Goal: Task Accomplishment & Management: Manage account settings

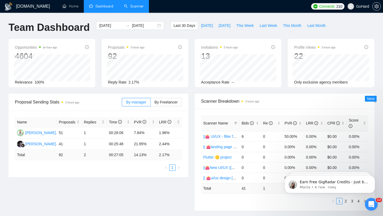
click at [135, 7] on link "Scanner" at bounding box center [134, 6] width 20 height 5
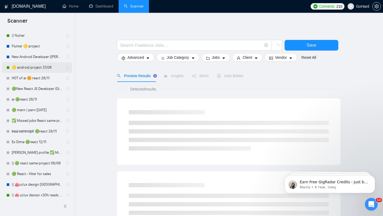
scroll to position [57, 0]
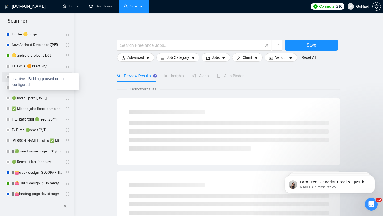
click at [8, 77] on div at bounding box center [7, 76] width 3 height 3
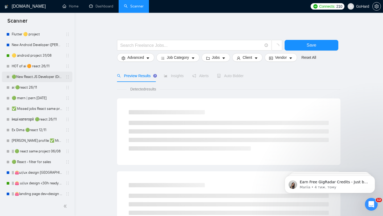
click at [38, 77] on link "🟢New React.JS Developer (Dima H)" at bounding box center [37, 77] width 51 height 11
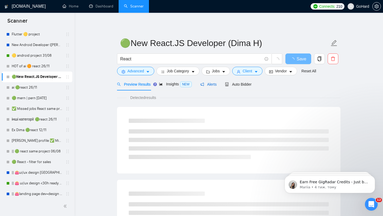
click at [211, 84] on span "Alerts" at bounding box center [208, 84] width 16 height 4
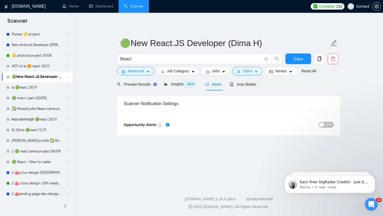
click at [326, 125] on span "OFF" at bounding box center [328, 125] width 6 height 6
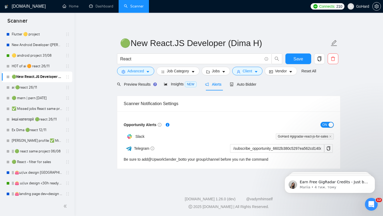
click at [98, 106] on main "🟢New React.JS Developer (Dima H) React Save Advanced Job Category Jobs Client V…" at bounding box center [228, 98] width 291 height 154
click at [24, 65] on link "HOT of ai 🟠 react 26/11" at bounding box center [37, 66] width 51 height 11
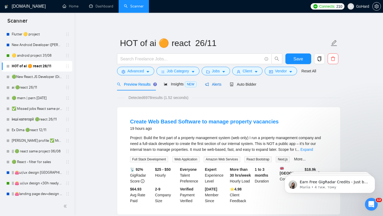
click at [212, 85] on span "Alerts" at bounding box center [213, 84] width 16 height 4
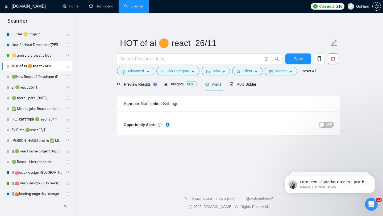
click at [325, 124] on button "OFF" at bounding box center [326, 125] width 15 height 6
